Goal: Find specific page/section: Find specific page/section

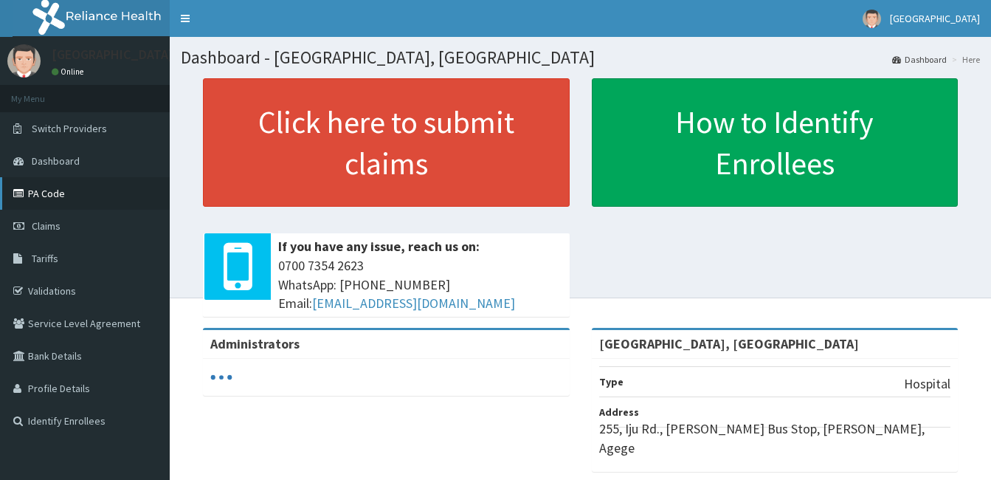
click at [42, 191] on link "PA Code" at bounding box center [85, 193] width 170 height 32
click at [80, 190] on link "PA Code" at bounding box center [85, 193] width 170 height 32
